Goal: Navigation & Orientation: Find specific page/section

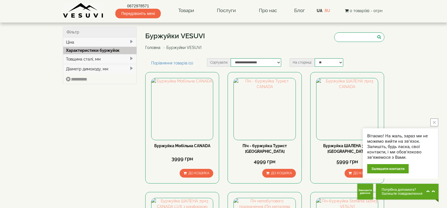
click at [432, 122] on button "close button" at bounding box center [434, 123] width 8 height 8
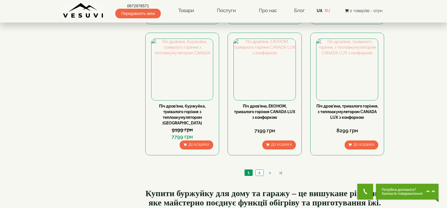
scroll to position [592, 0]
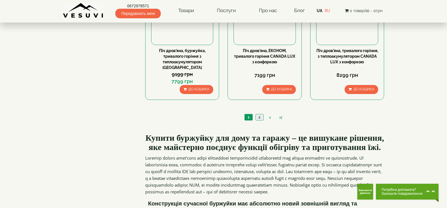
click at [260, 114] on link "2" at bounding box center [259, 117] width 8 height 6
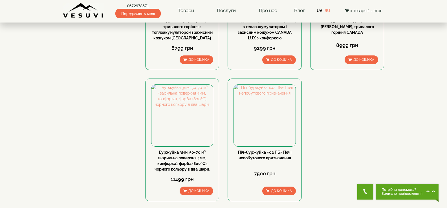
scroll to position [197, 0]
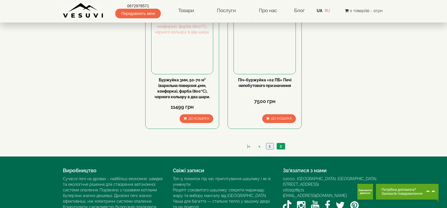
click at [270, 146] on link "1" at bounding box center [270, 147] width 8 height 6
